Goal: Task Accomplishment & Management: Use online tool/utility

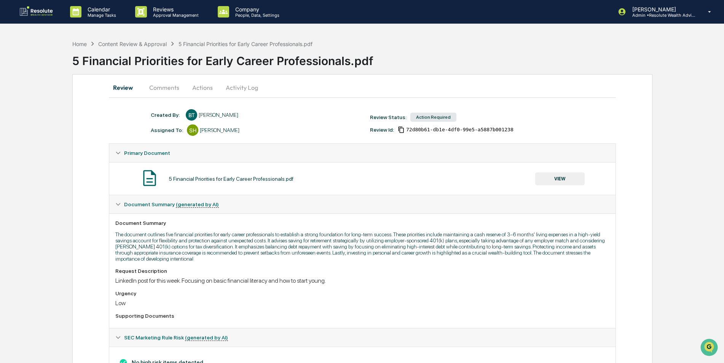
click at [562, 181] on button "VIEW" at bounding box center [561, 179] width 50 height 13
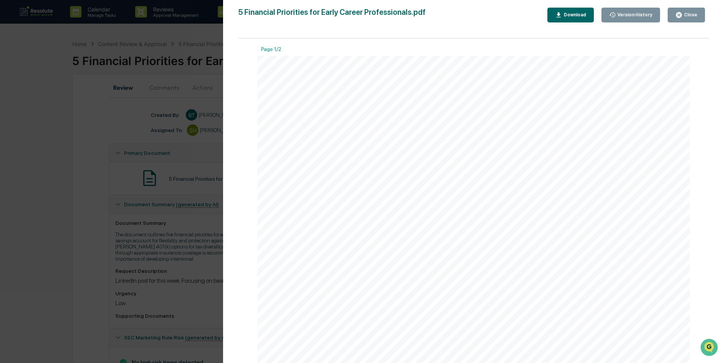
click at [685, 13] on div "Close" at bounding box center [690, 14] width 15 height 5
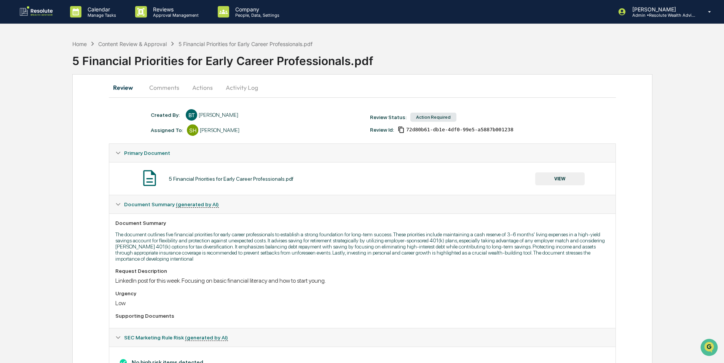
click at [199, 88] on button "Actions" at bounding box center [202, 87] width 34 height 18
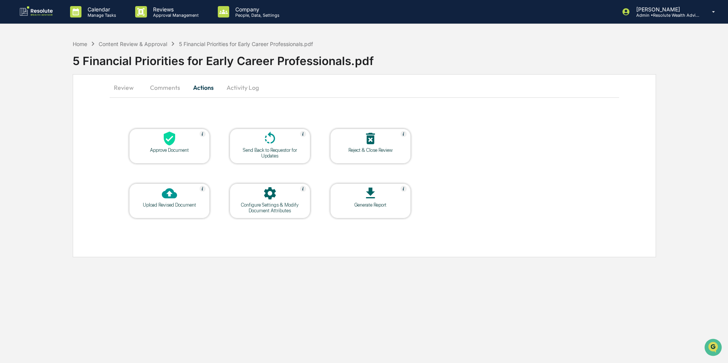
click at [180, 144] on div at bounding box center [169, 139] width 76 height 16
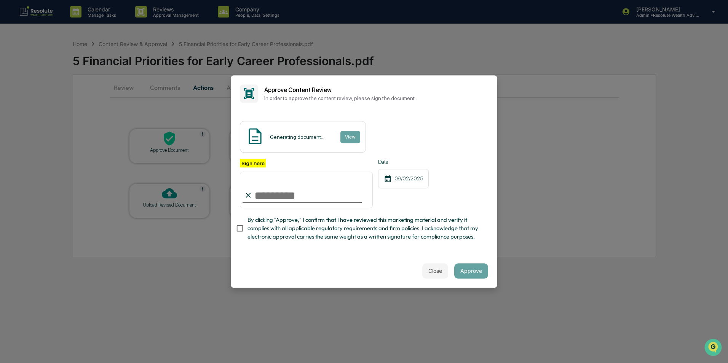
click at [260, 192] on input "Sign here" at bounding box center [306, 190] width 133 height 37
type input "**********"
click at [468, 271] on button "Approve" at bounding box center [471, 271] width 34 height 15
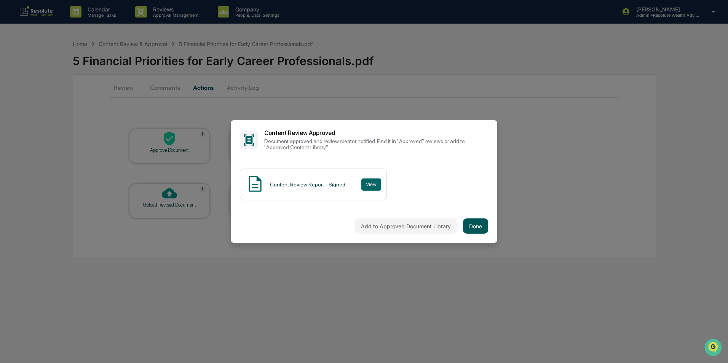
click at [482, 228] on button "Done" at bounding box center [475, 226] width 25 height 15
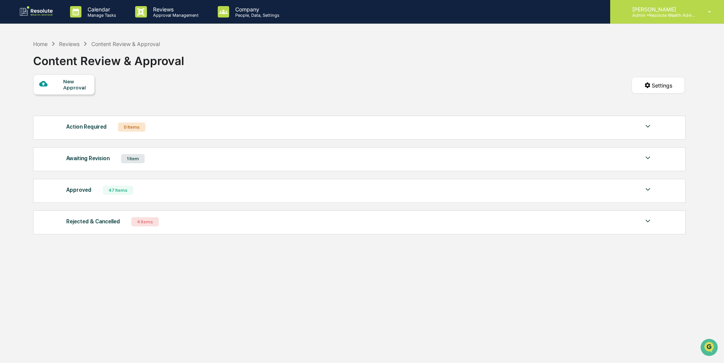
click at [675, 4] on div "[PERSON_NAME] Admin • Resolute Wealth Advisor" at bounding box center [668, 12] width 114 height 24
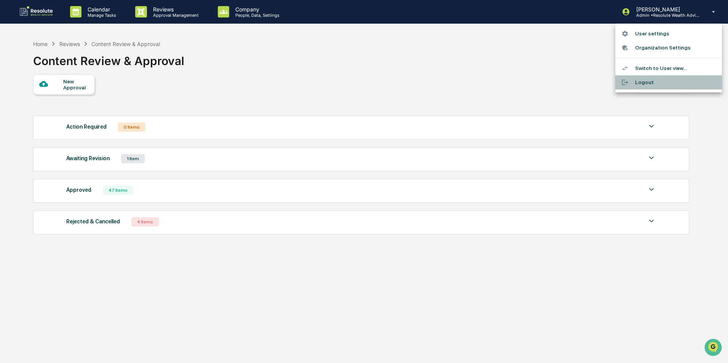
click at [641, 86] on li "Logout" at bounding box center [669, 82] width 107 height 14
